Goal: Task Accomplishment & Management: Complete application form

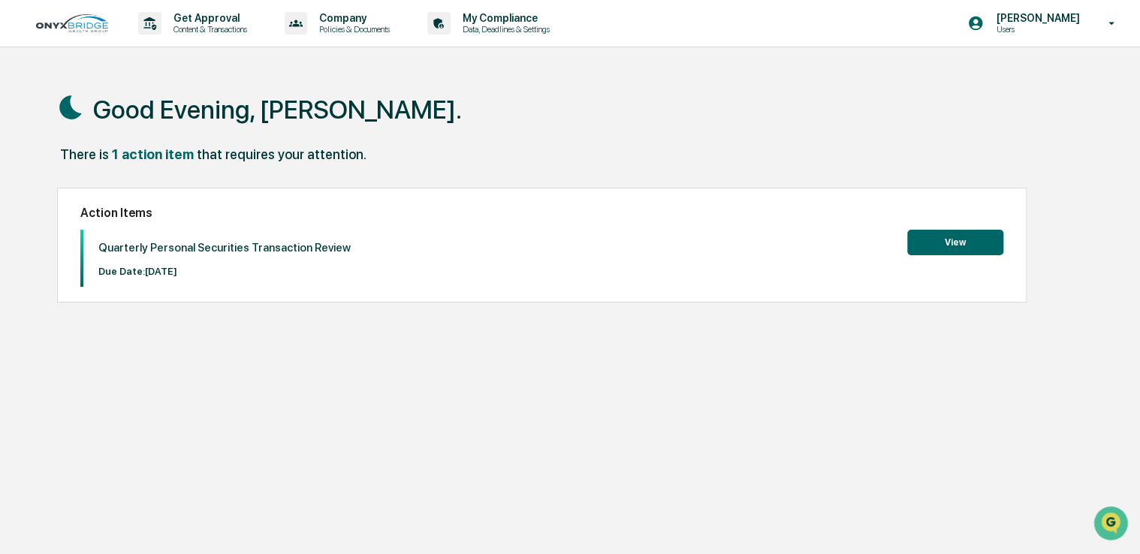
click at [964, 250] on button "View" at bounding box center [955, 243] width 96 height 26
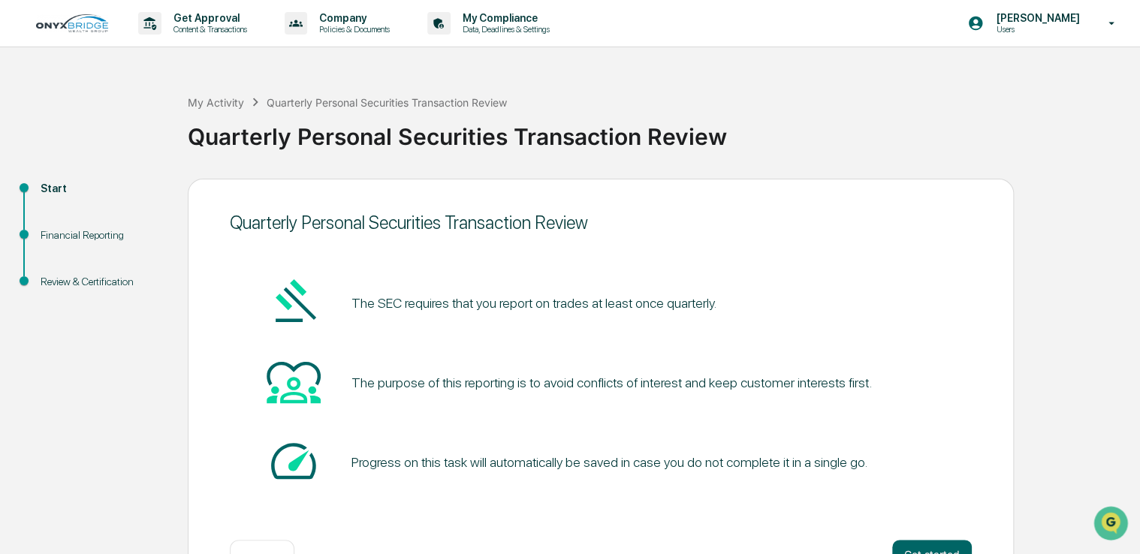
scroll to position [50, 0]
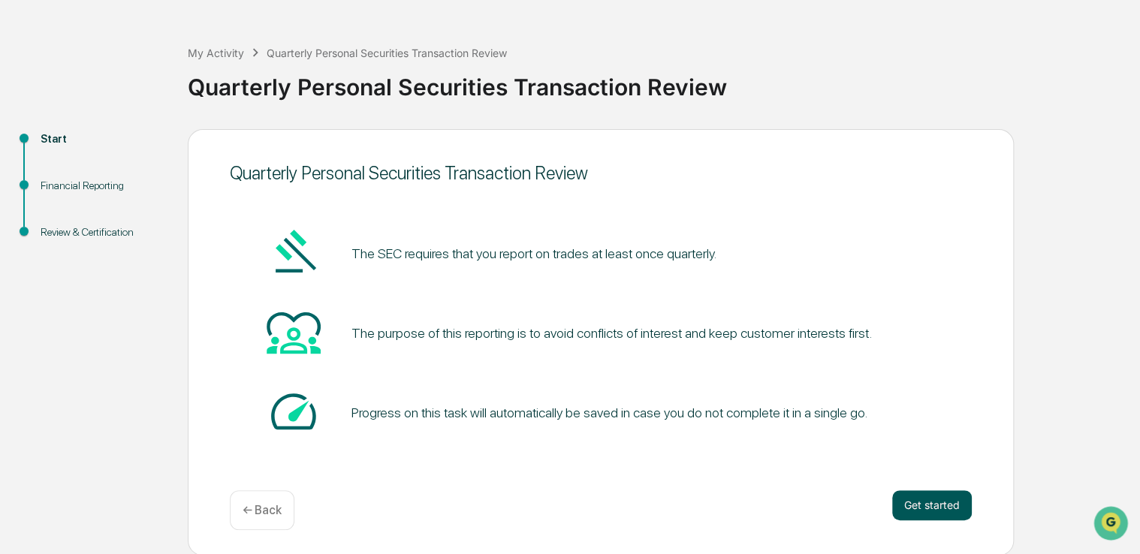
click at [930, 509] on button "Get started" at bounding box center [932, 505] width 80 height 30
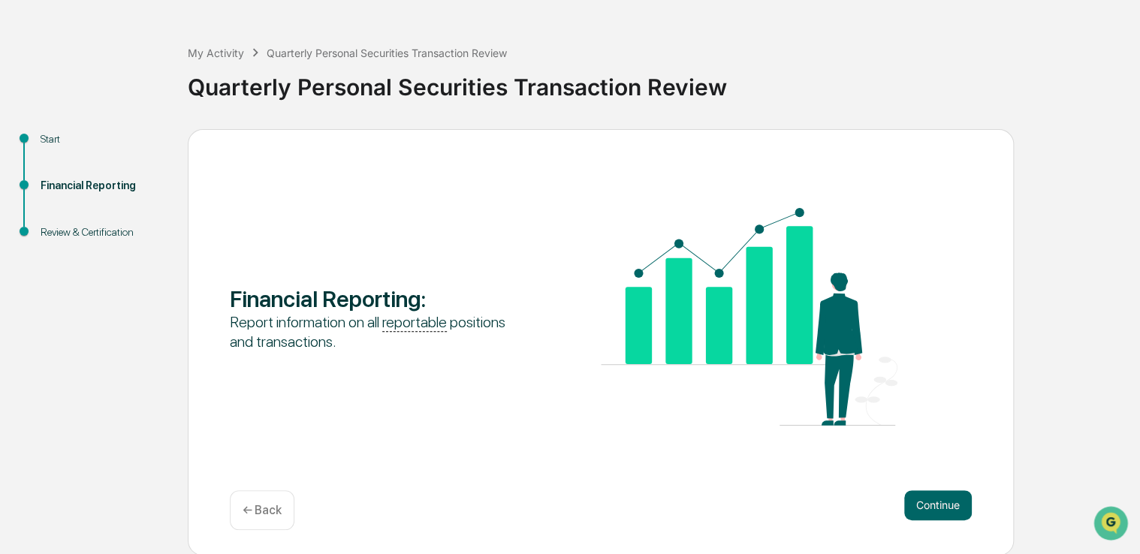
click at [930, 509] on button "Continue" at bounding box center [938, 505] width 68 height 30
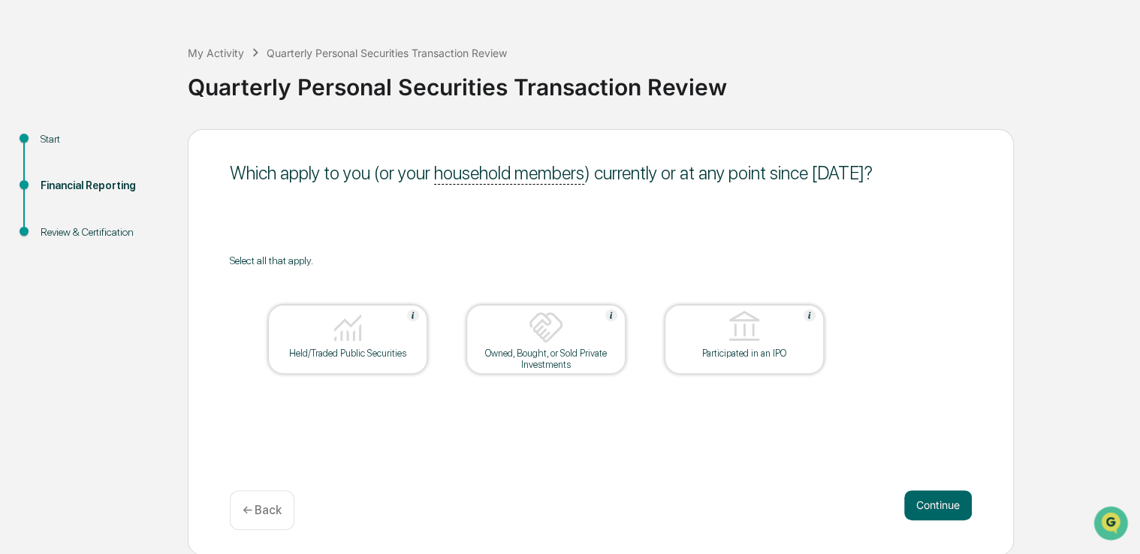
click at [930, 509] on button "Continue" at bounding box center [938, 505] width 68 height 30
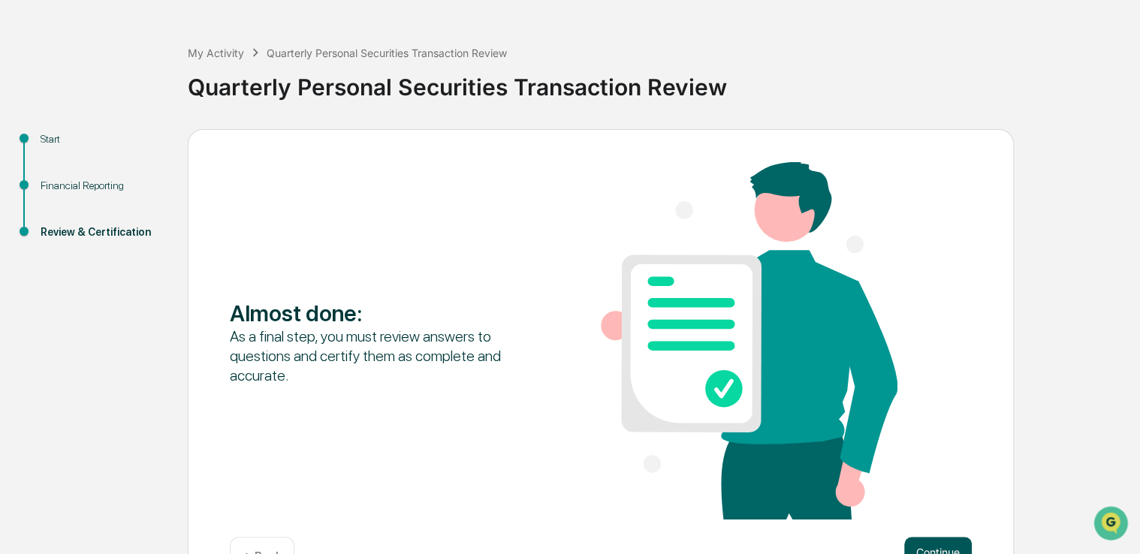
click at [938, 545] on button "Continue" at bounding box center [938, 552] width 68 height 30
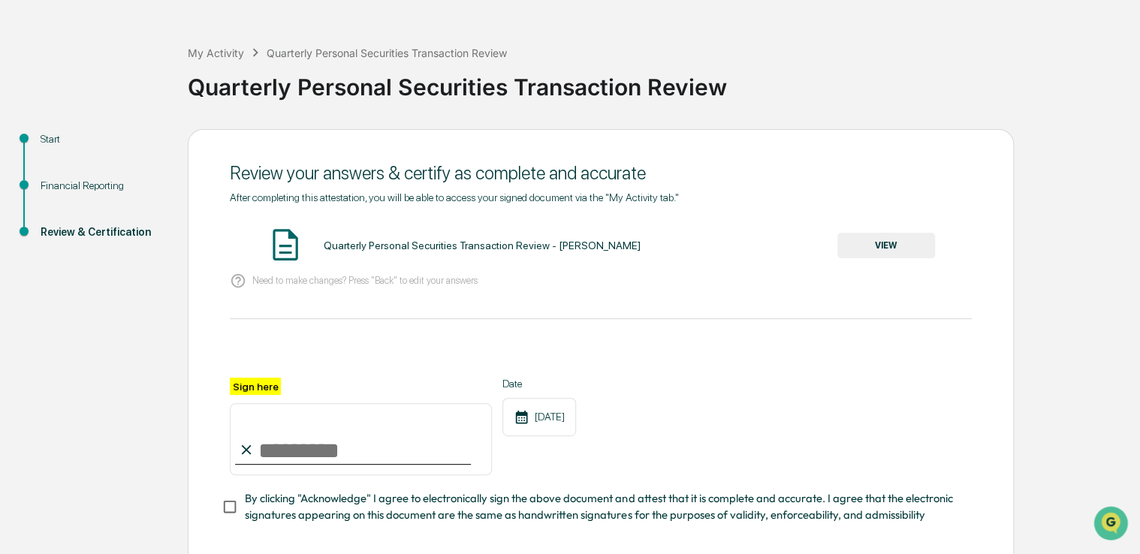
click at [305, 456] on input "Sign here" at bounding box center [361, 439] width 262 height 72
type input "**********"
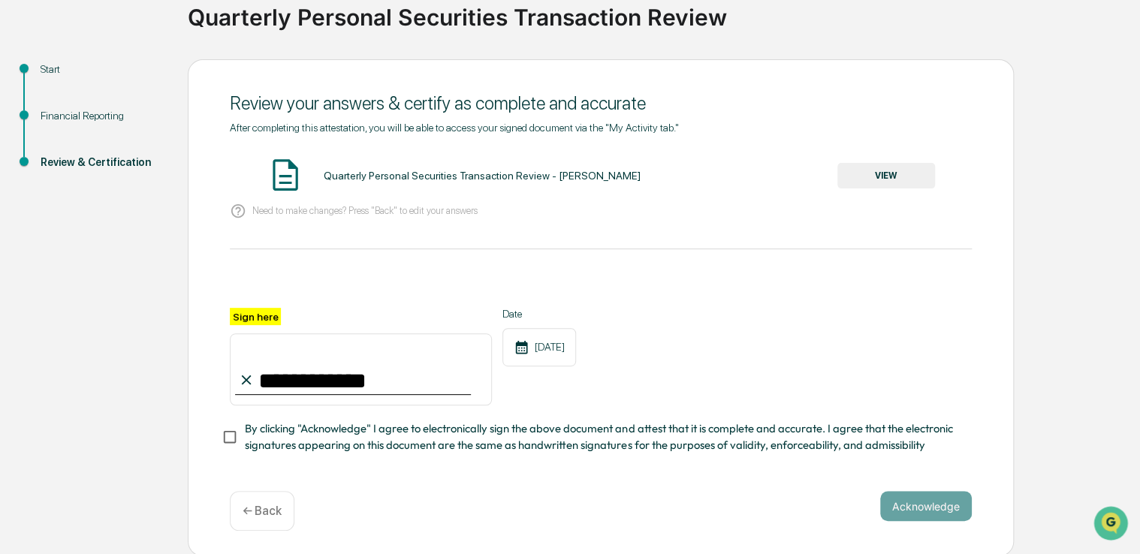
scroll to position [126, 0]
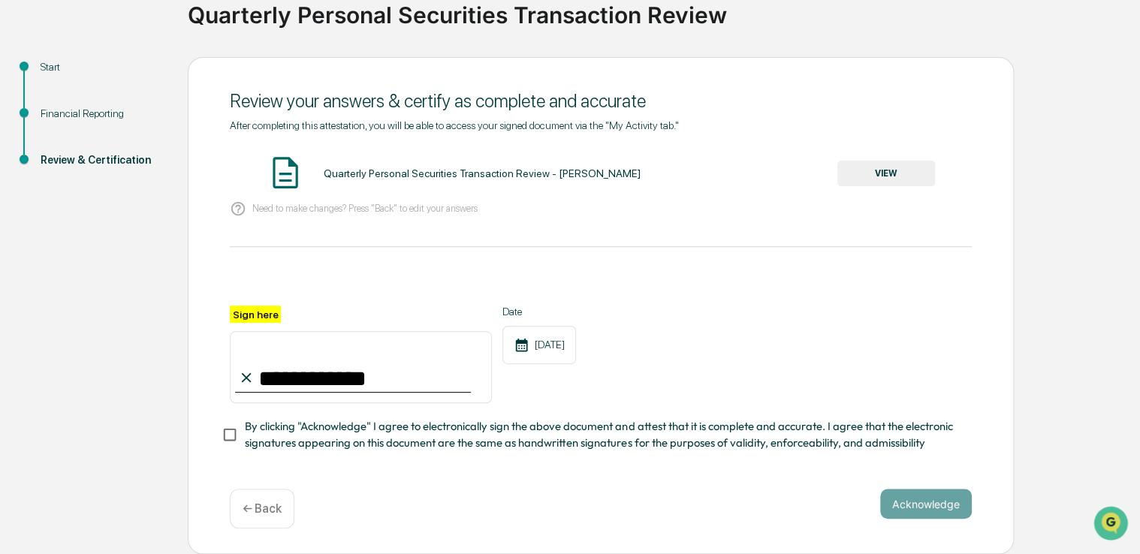
click at [898, 168] on button "VIEW" at bounding box center [887, 174] width 98 height 26
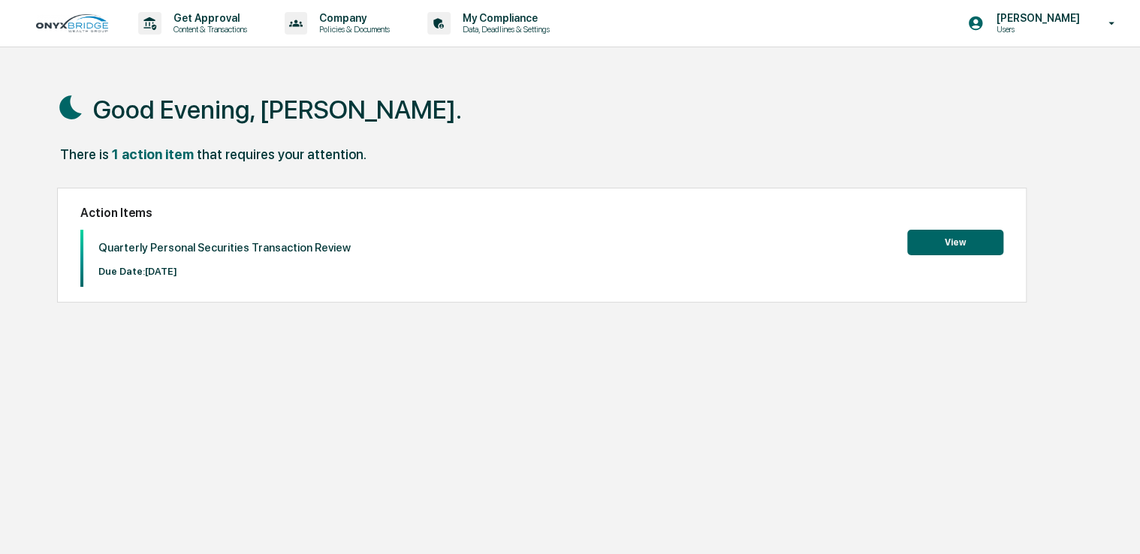
click at [984, 243] on button "View" at bounding box center [955, 243] width 96 height 26
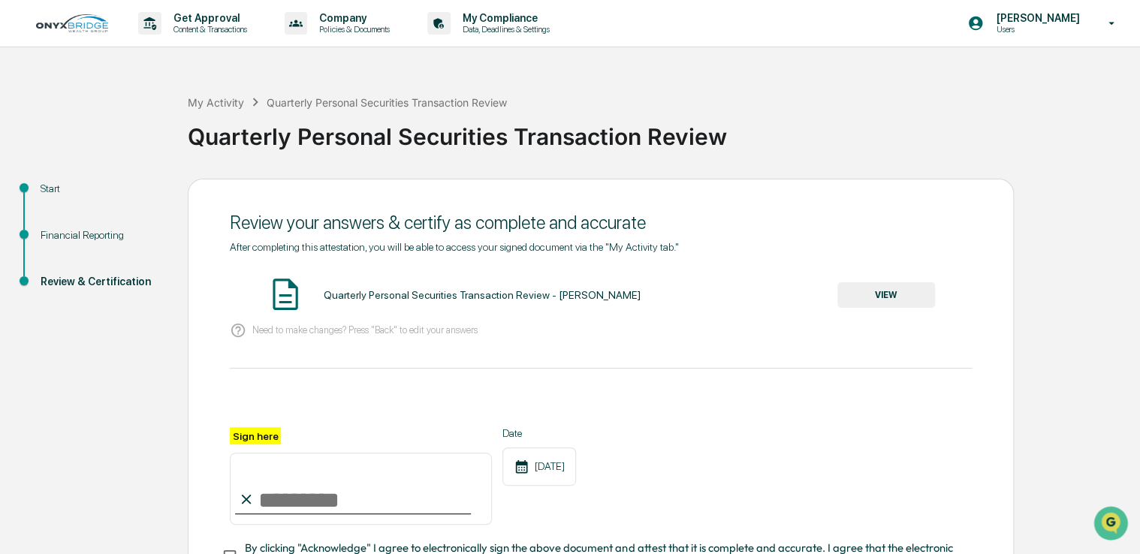
click at [892, 290] on button "VIEW" at bounding box center [887, 295] width 98 height 26
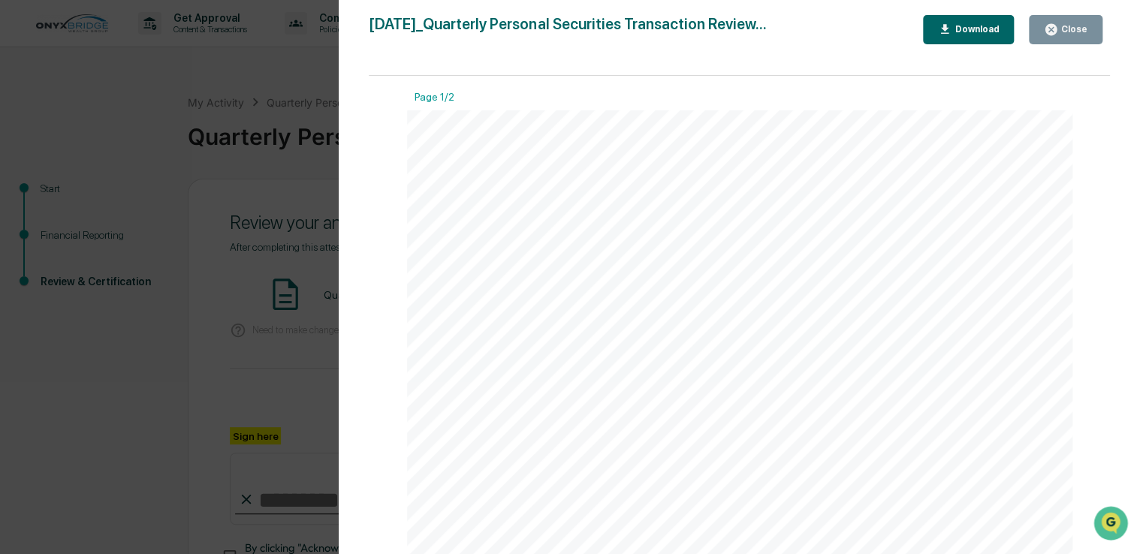
click at [1067, 30] on div "Close" at bounding box center [1072, 29] width 29 height 11
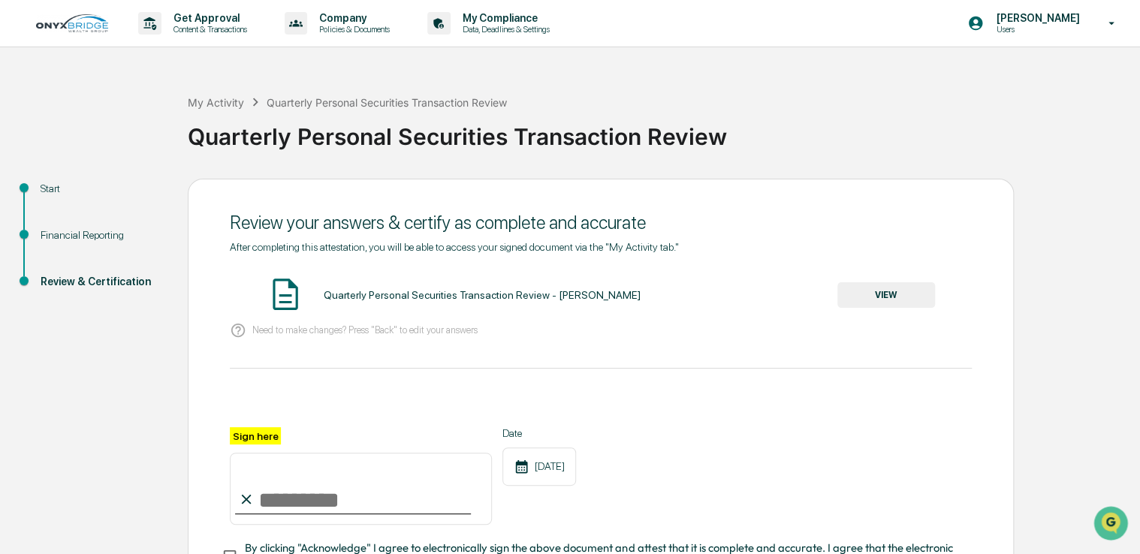
click at [334, 499] on input "Sign here" at bounding box center [361, 489] width 262 height 72
type input "**********"
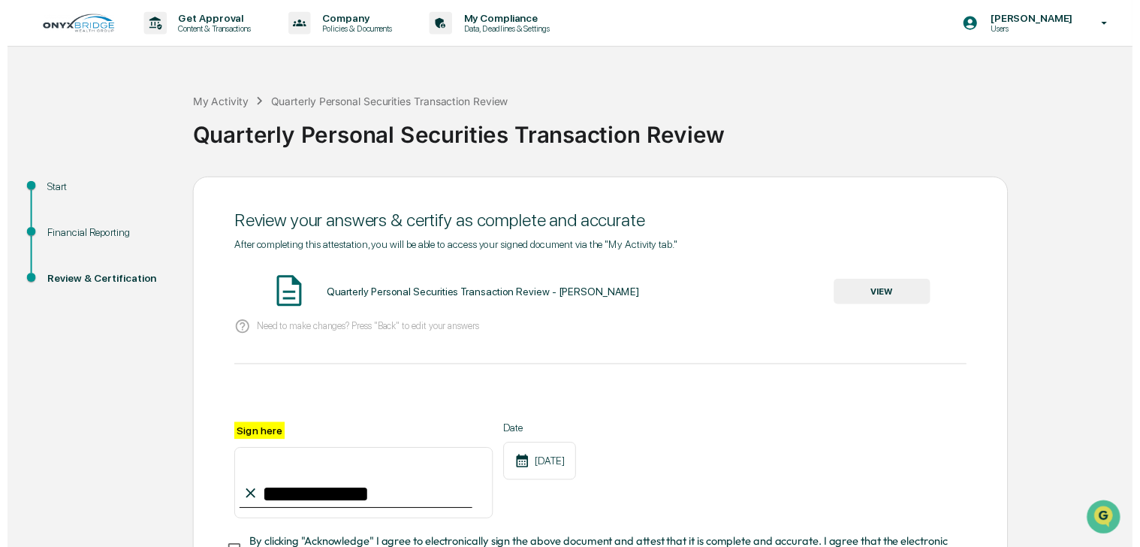
scroll to position [126, 0]
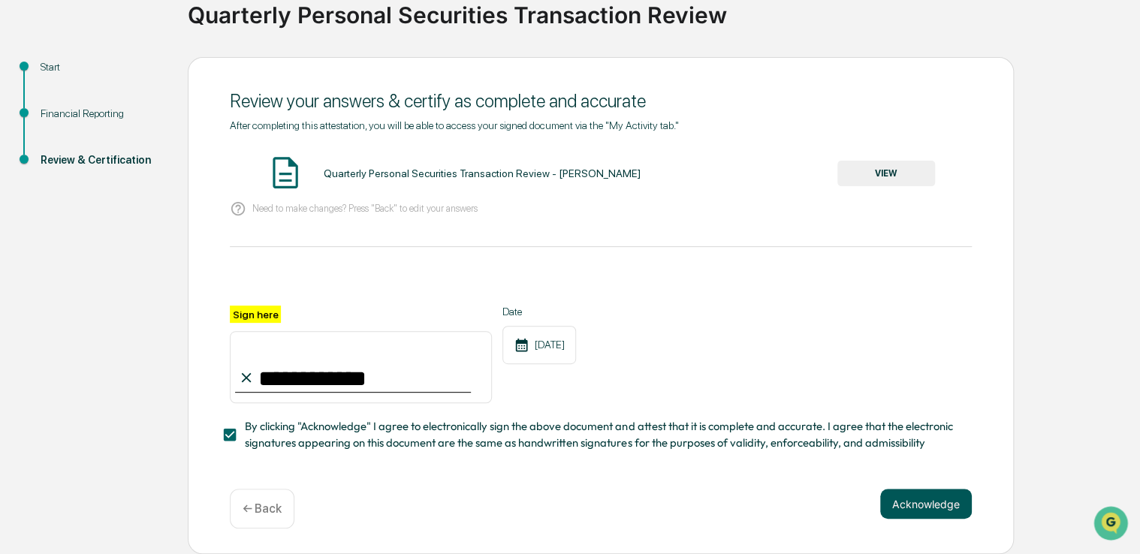
click at [913, 506] on button "Acknowledge" at bounding box center [926, 504] width 92 height 30
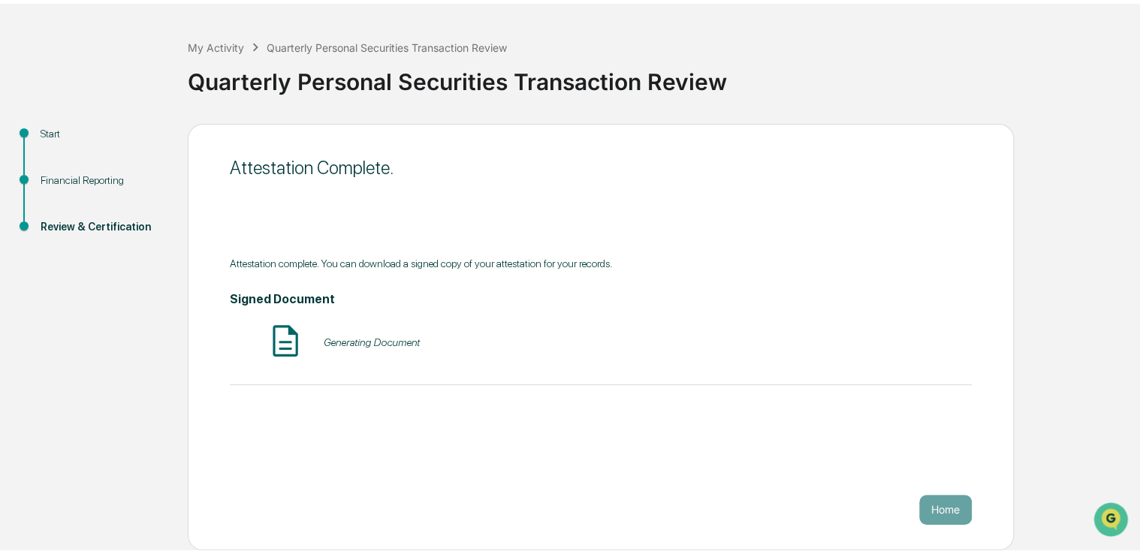
scroll to position [50, 0]
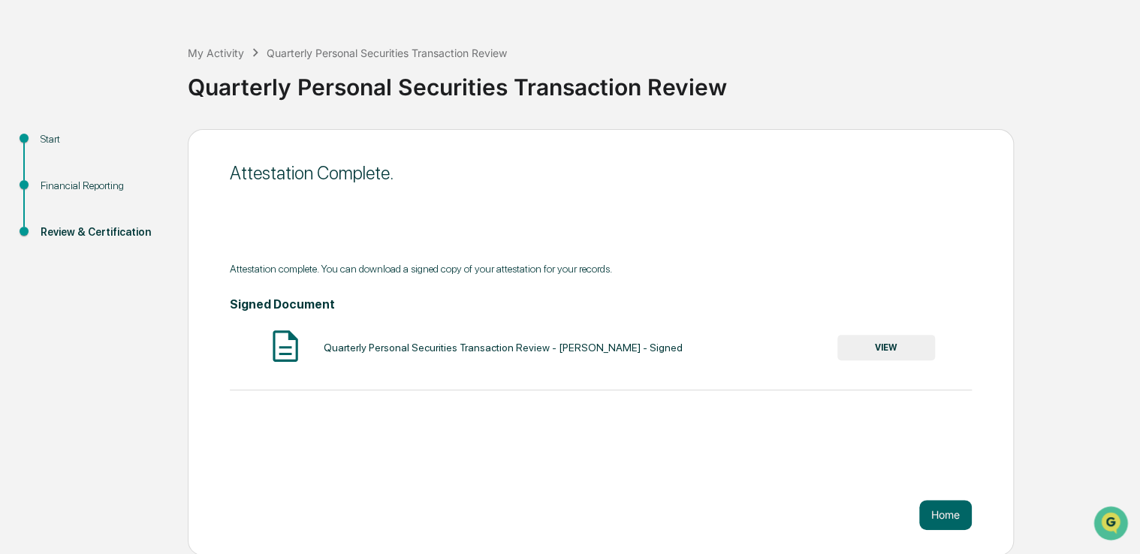
click at [886, 351] on button "VIEW" at bounding box center [887, 348] width 98 height 26
